Goal: Task Accomplishment & Management: Use online tool/utility

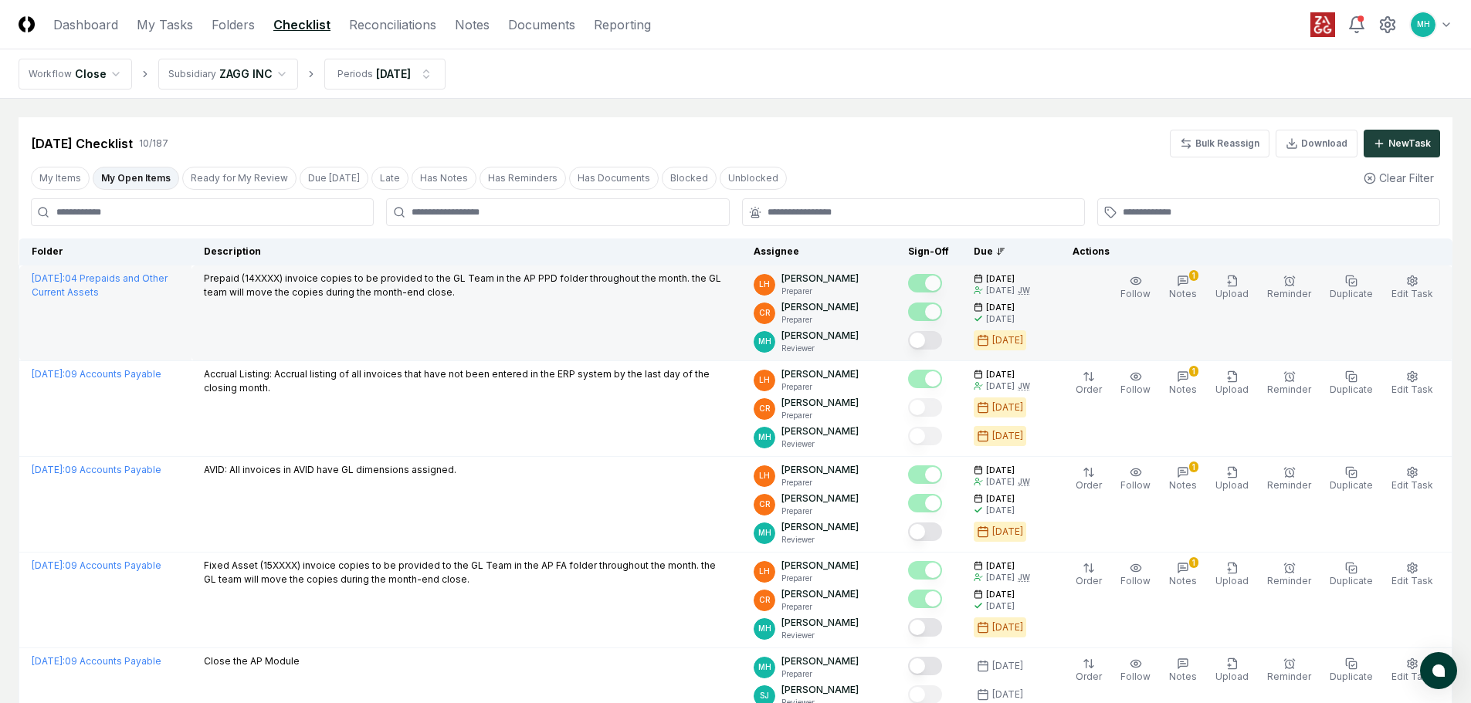
click at [942, 340] on button "Mark complete" at bounding box center [925, 340] width 34 height 19
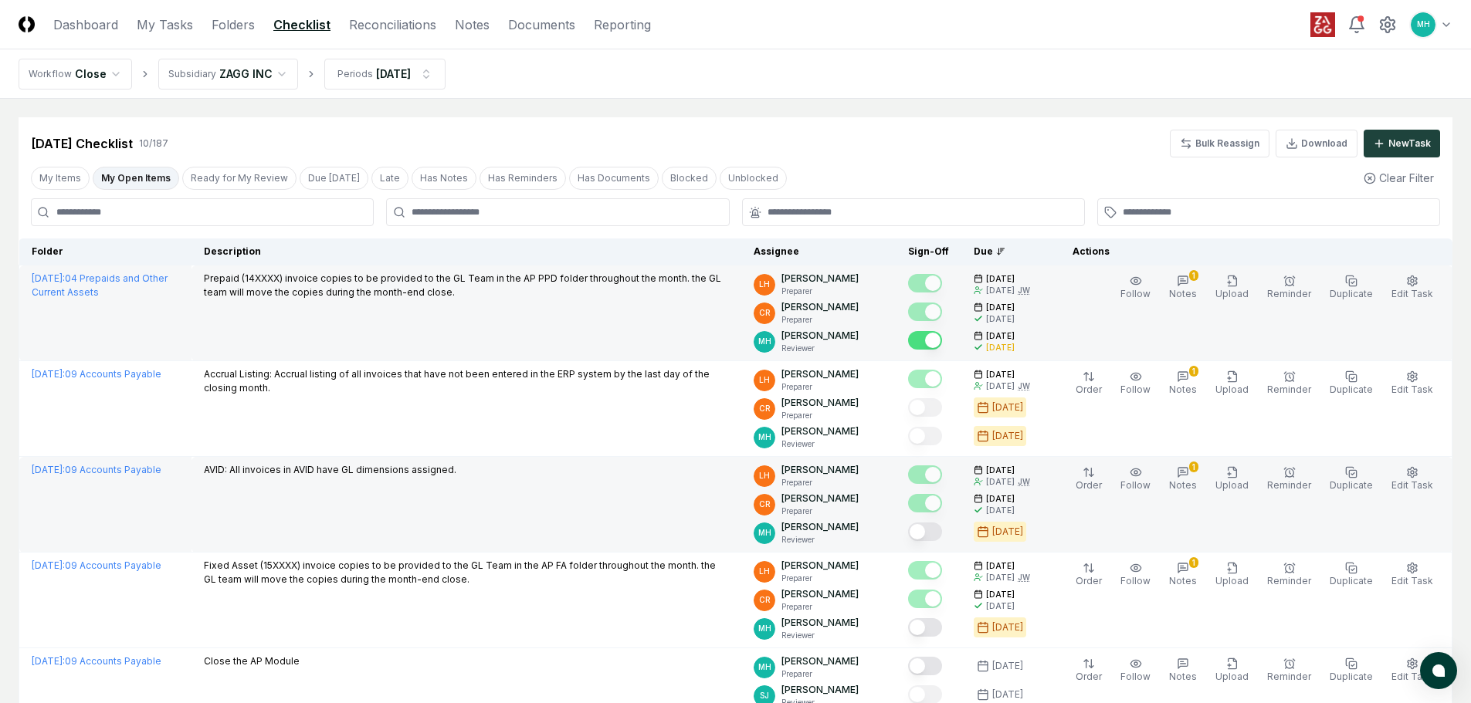
click at [942, 532] on button "Mark complete" at bounding box center [925, 532] width 34 height 19
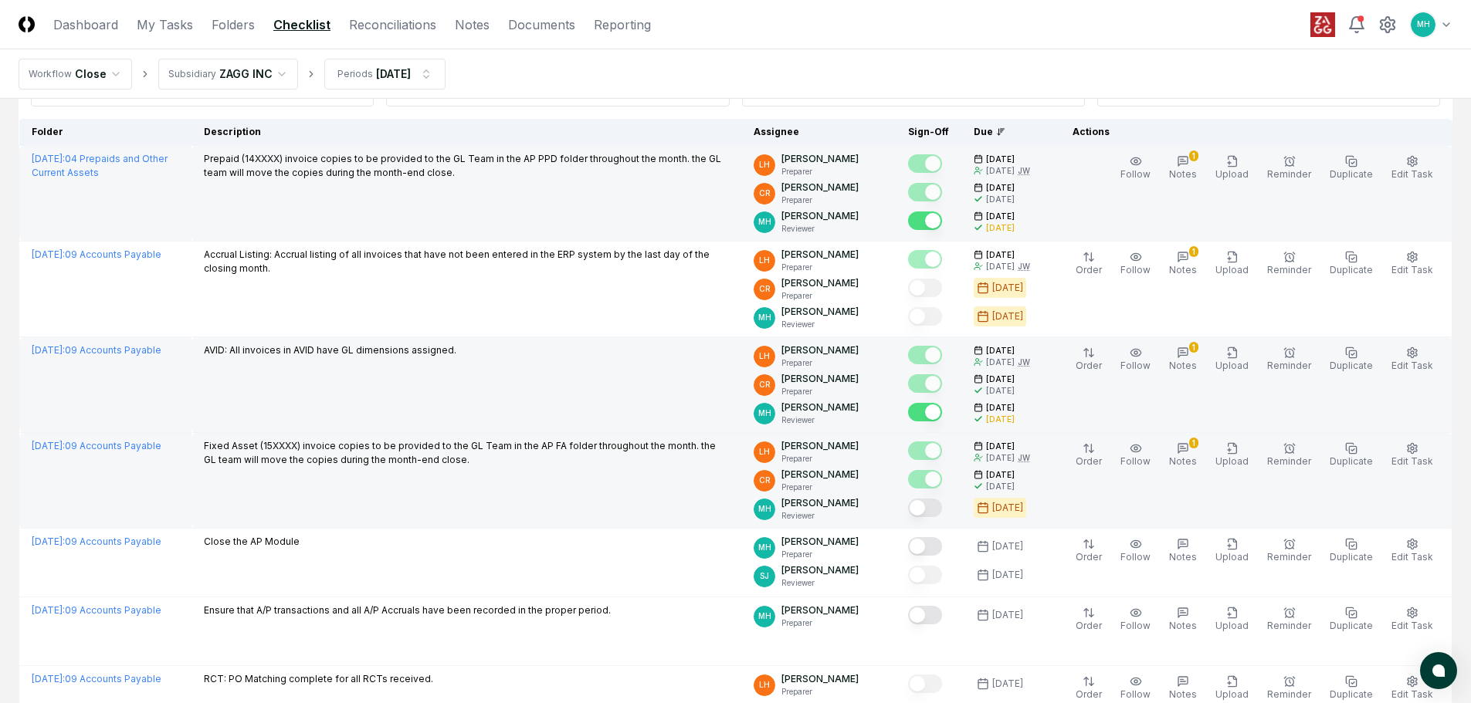
scroll to position [154, 0]
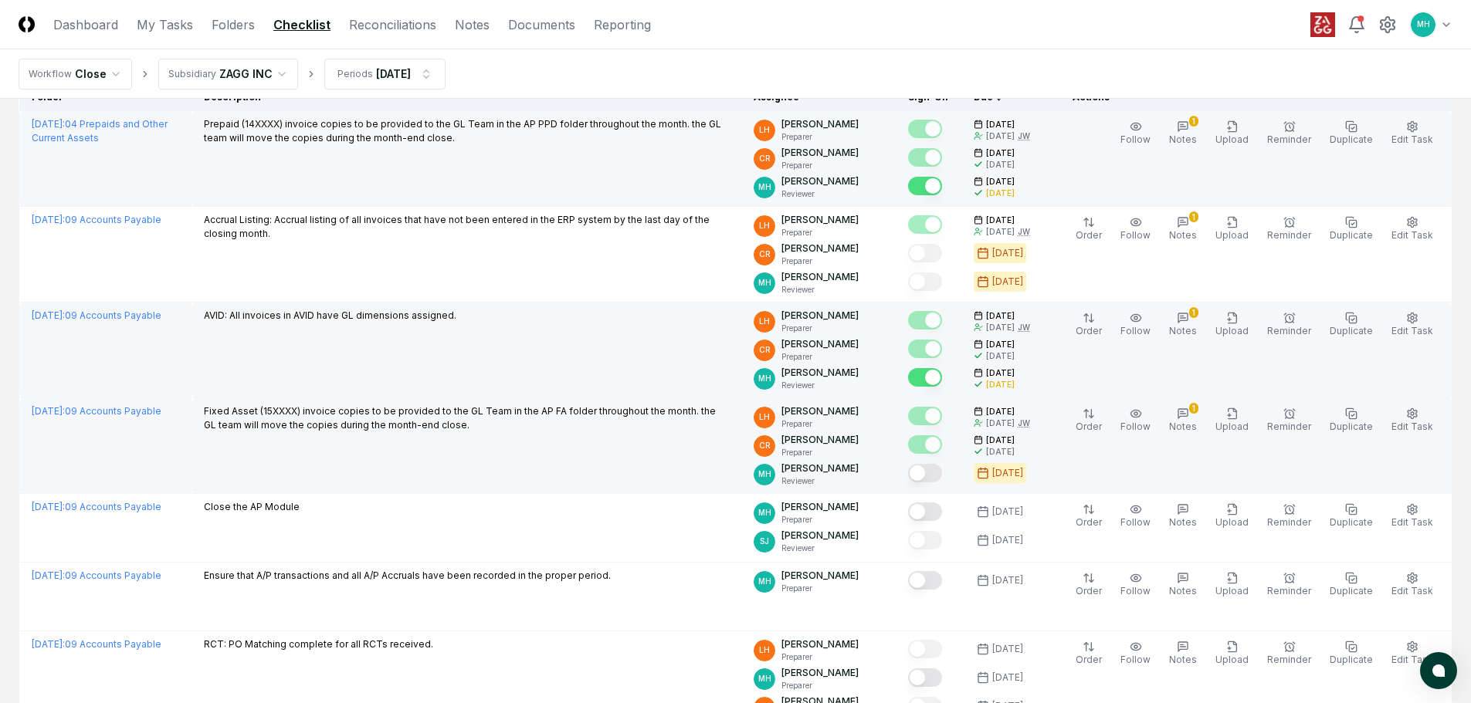
click at [942, 473] on button "Mark complete" at bounding box center [925, 473] width 34 height 19
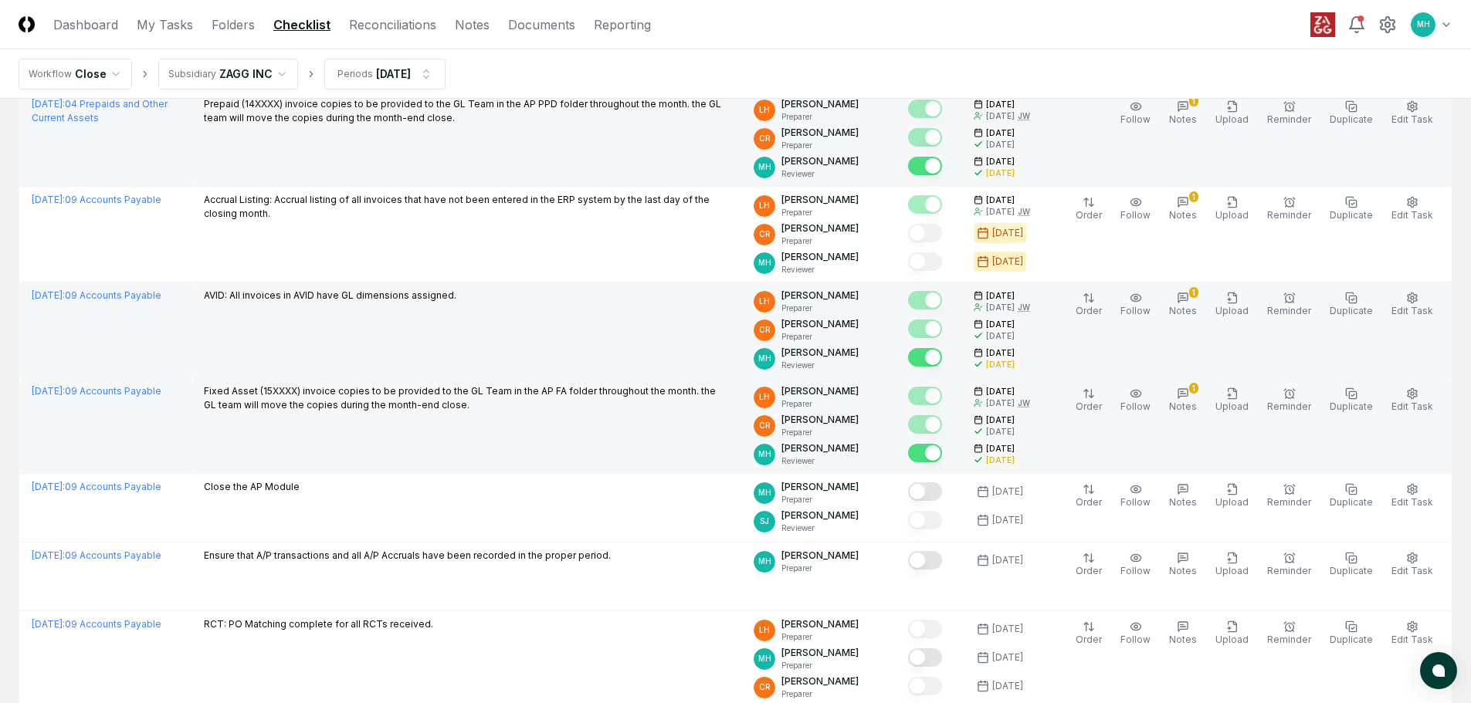
scroll to position [0, 0]
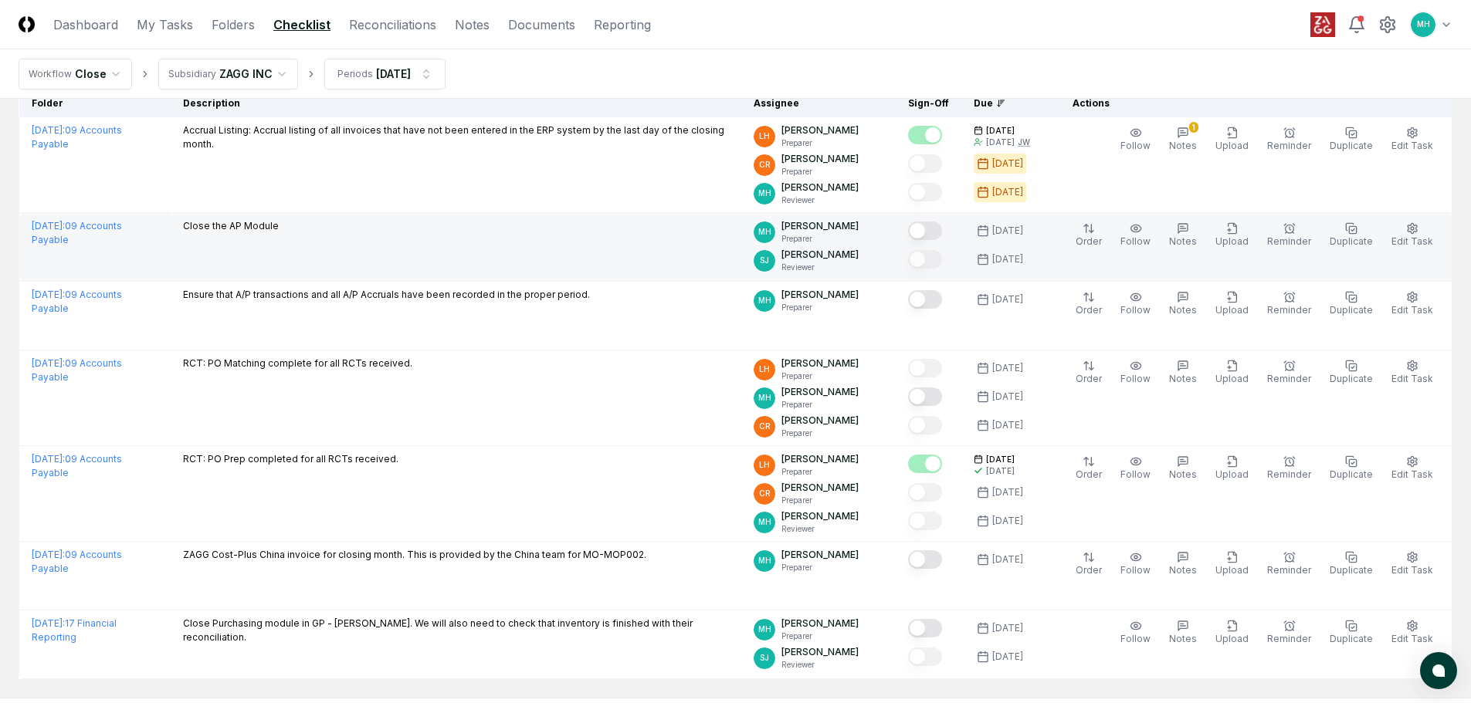
scroll to position [154, 0]
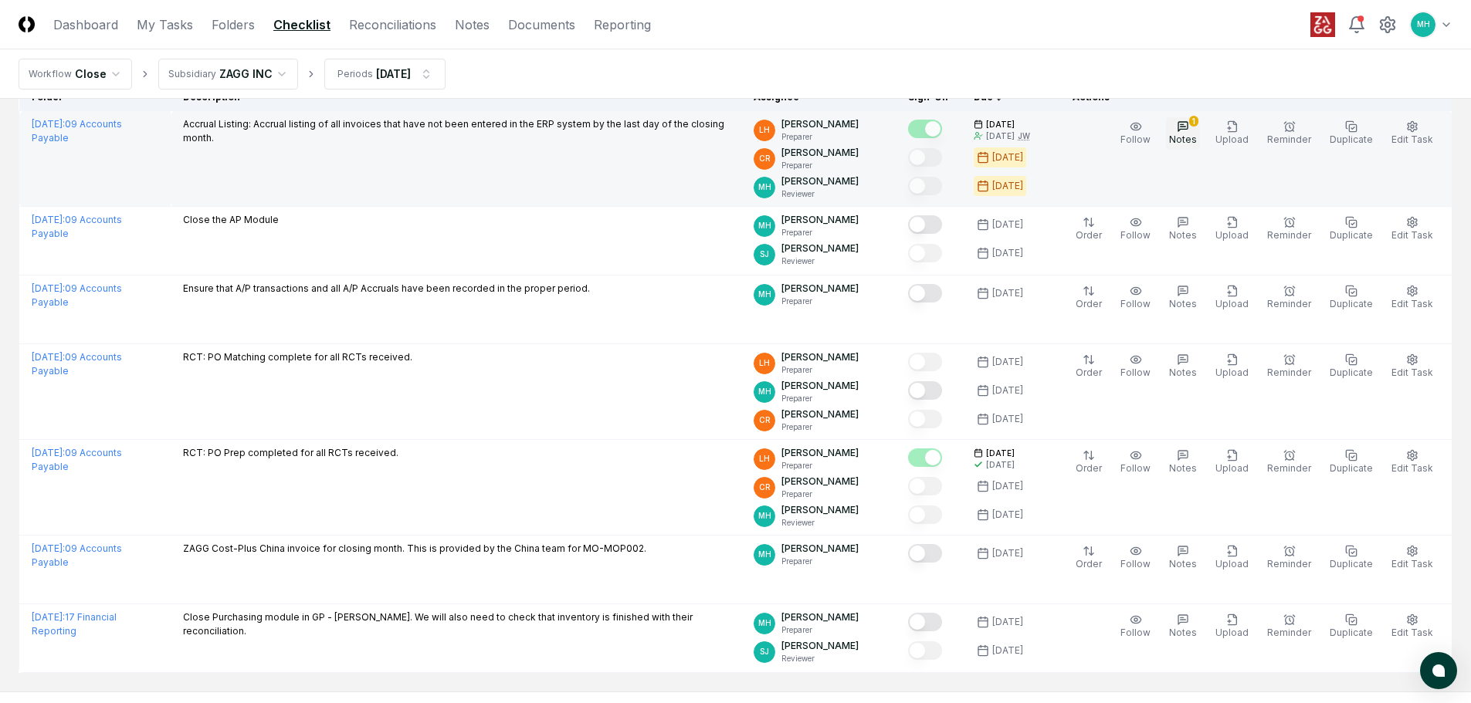
click at [1189, 124] on icon "button" at bounding box center [1183, 126] width 12 height 12
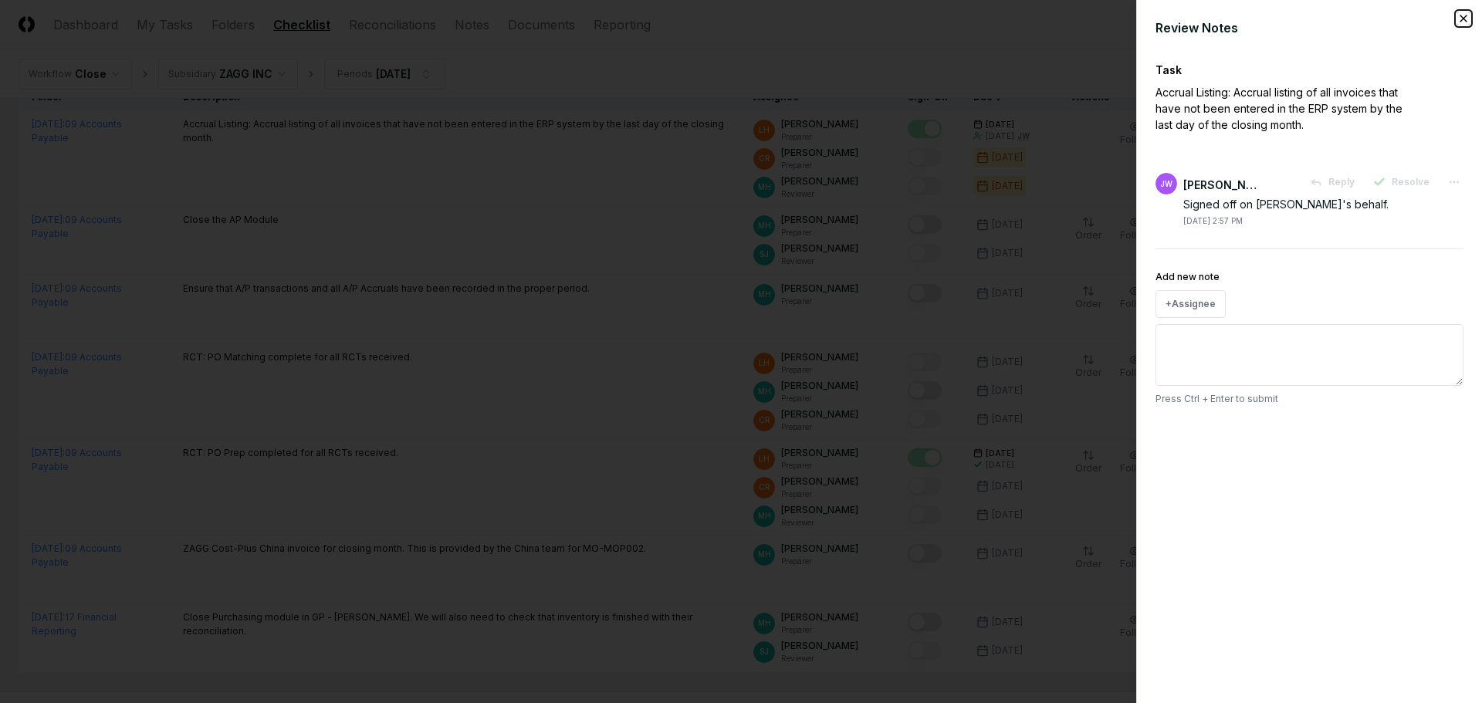
click at [1465, 20] on icon "button" at bounding box center [1464, 18] width 12 height 12
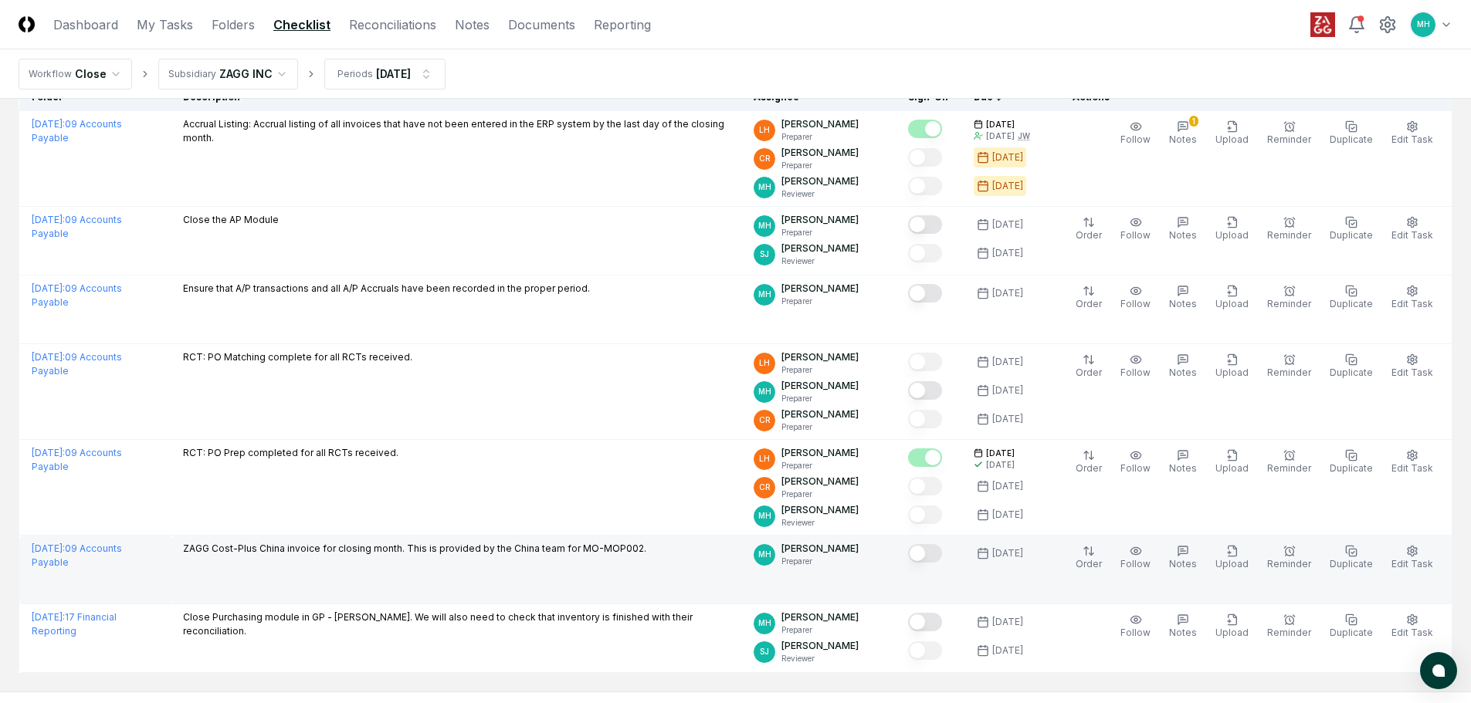
click at [942, 557] on button "Mark complete" at bounding box center [925, 553] width 34 height 19
